Goal: Task Accomplishment & Management: Use online tool/utility

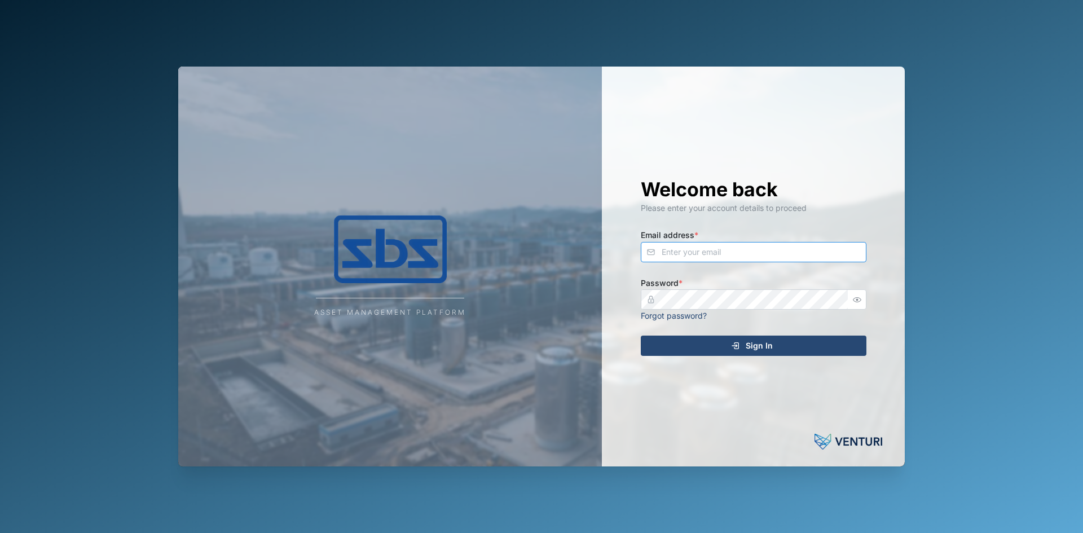
type input "[EMAIL_ADDRESS][DOMAIN_NAME]"
click at [720, 345] on div "Sign In" at bounding box center [752, 345] width 208 height 19
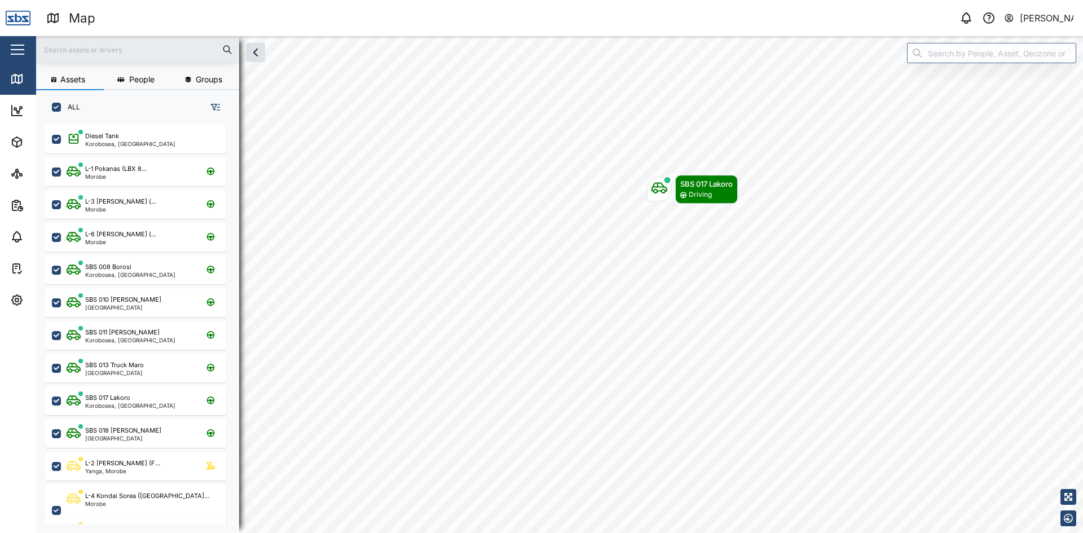
scroll to position [395, 177]
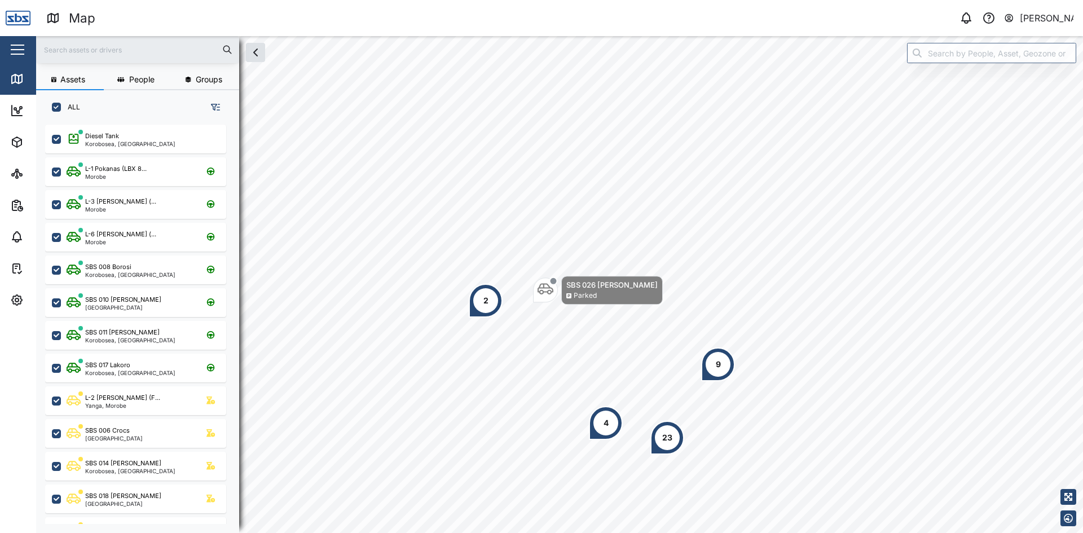
click at [97, 43] on input "text" at bounding box center [138, 49] width 190 height 17
click at [77, 53] on input "text" at bounding box center [138, 49] width 190 height 17
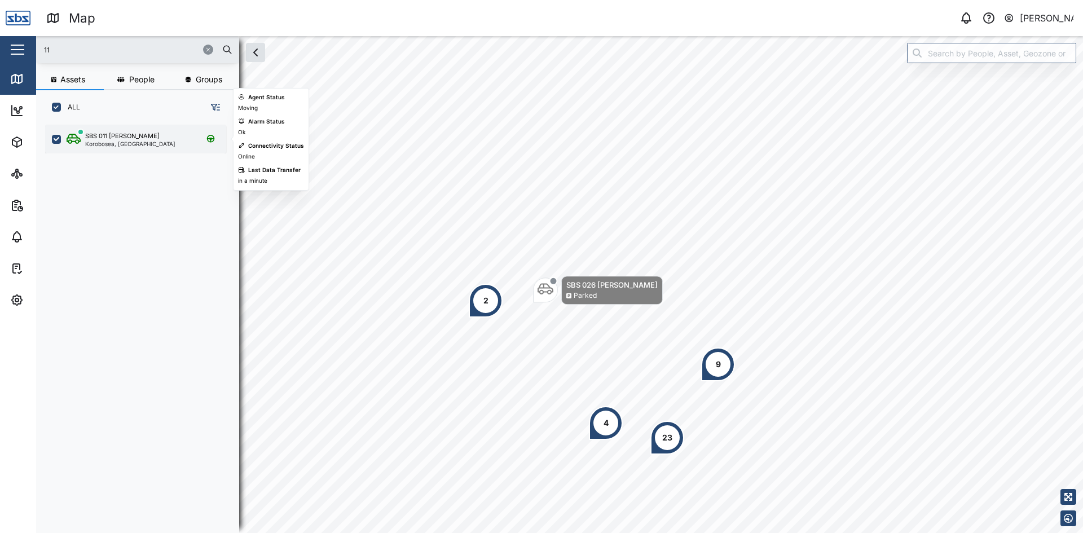
type input "11"
click at [137, 135] on div "SBS 011 [PERSON_NAME]" at bounding box center [130, 136] width 90 height 10
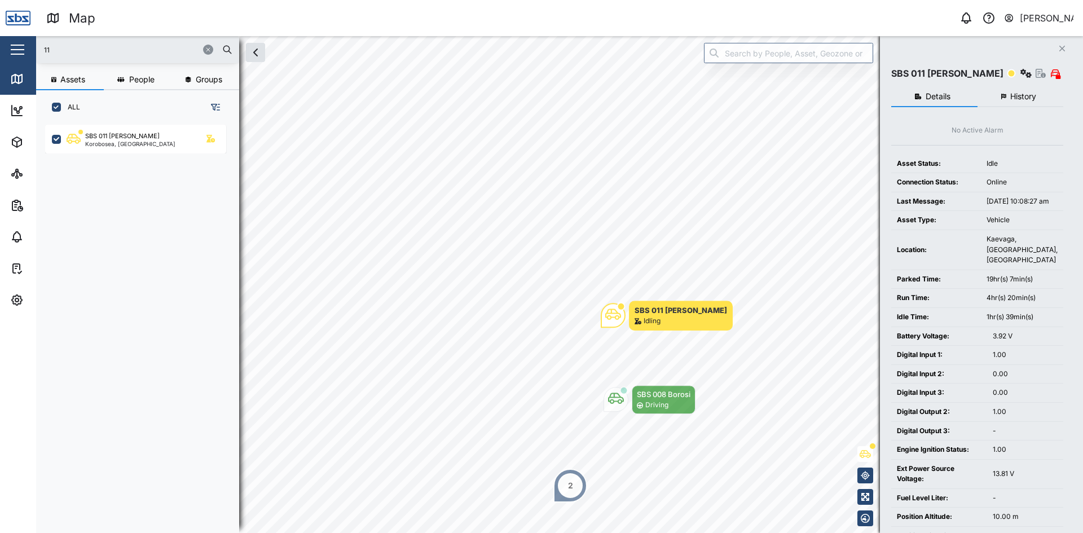
click at [1060, 49] on icon "Close" at bounding box center [1062, 48] width 7 height 9
